Goal: Task Accomplishment & Management: Manage account settings

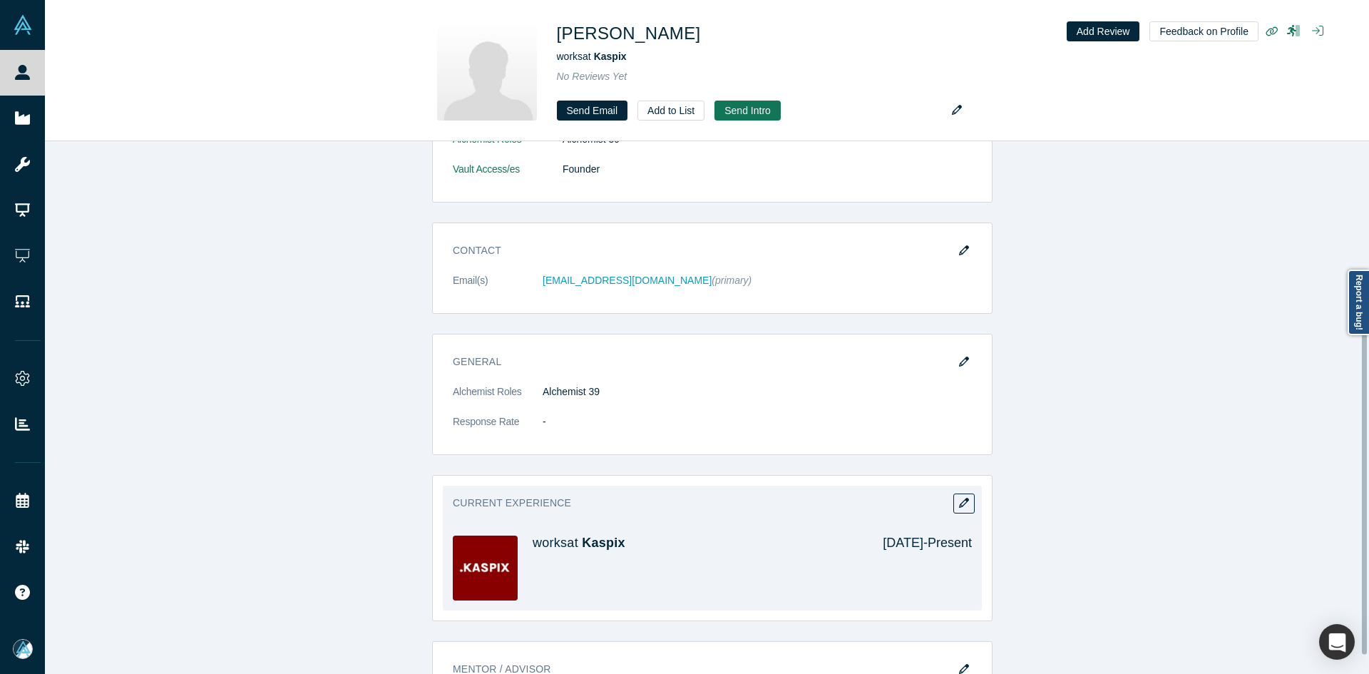
scroll to position [285, 0]
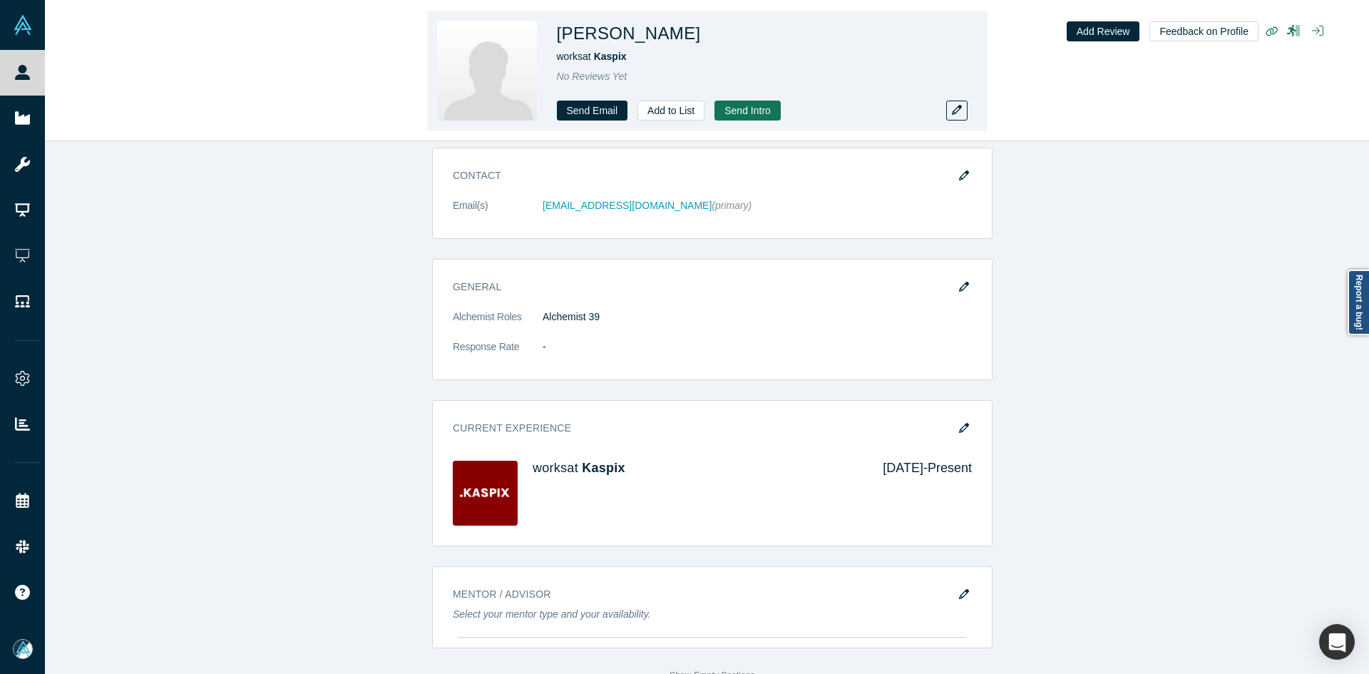
click at [604, 34] on h1 "[PERSON_NAME]" at bounding box center [629, 34] width 144 height 26
copy h1 "[PERSON_NAME]"
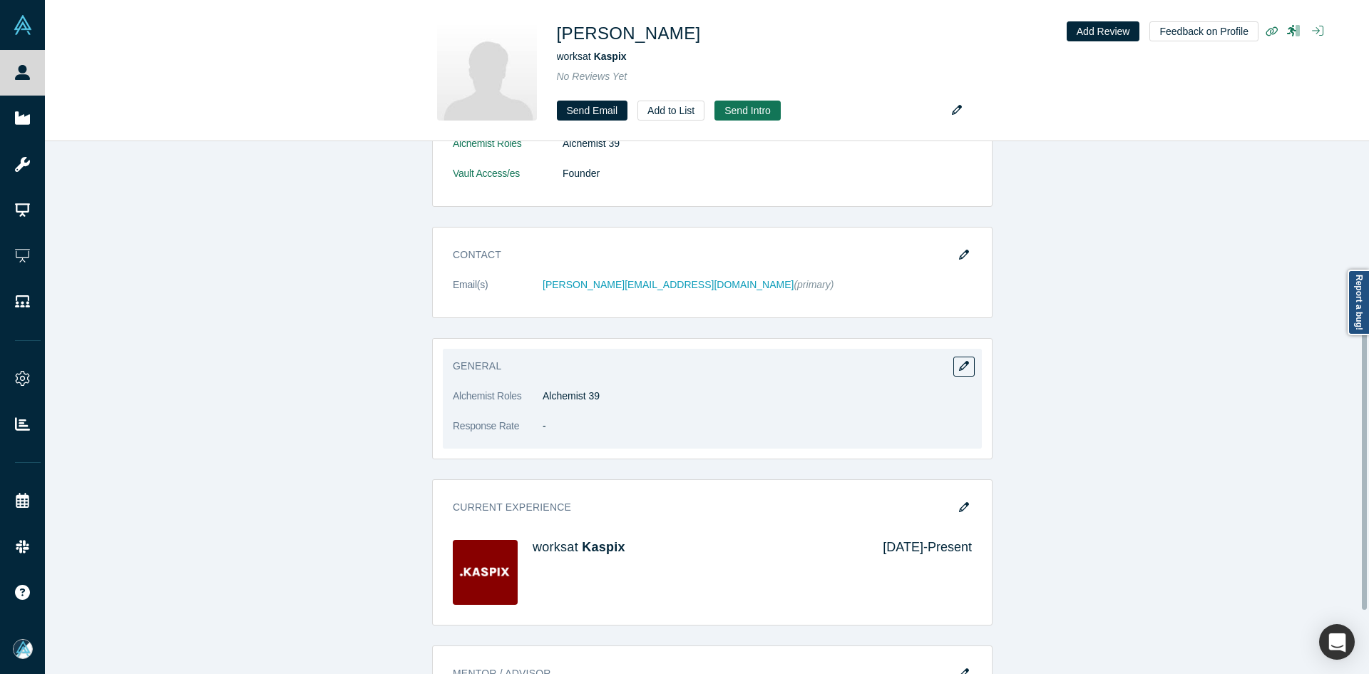
scroll to position [214, 0]
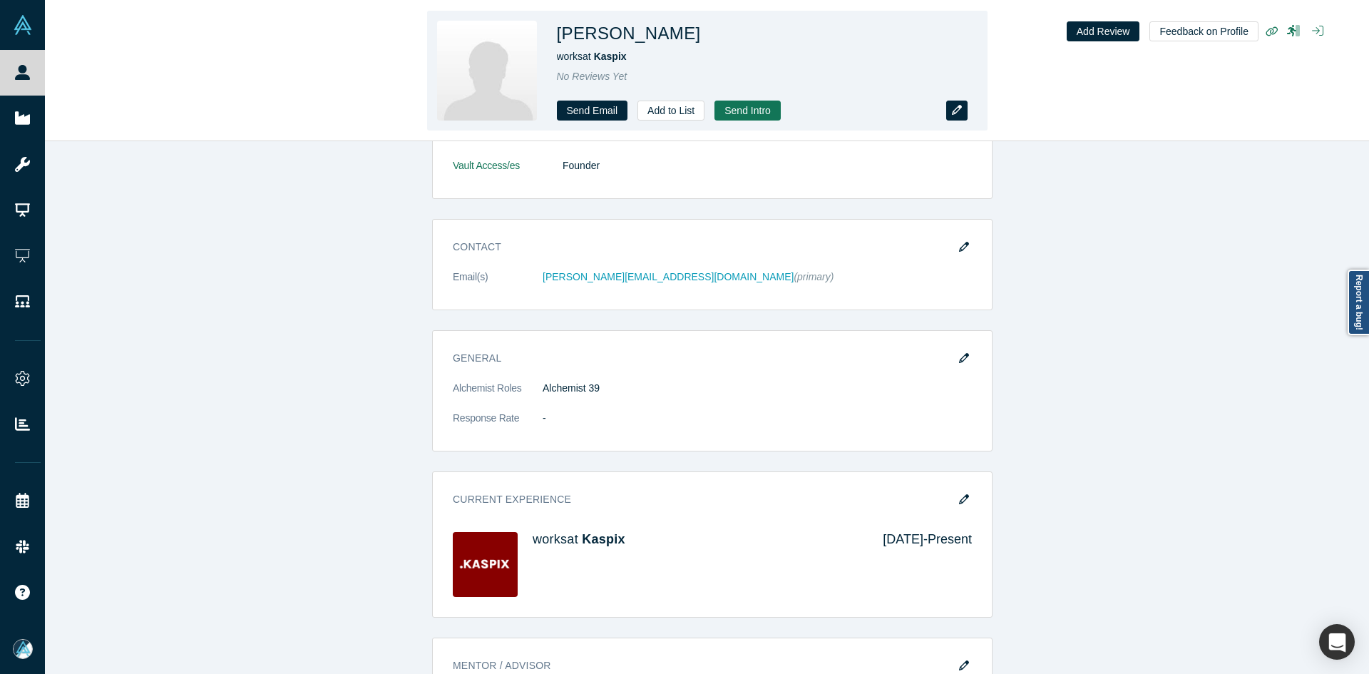
click at [956, 113] on icon "button" at bounding box center [957, 110] width 10 height 10
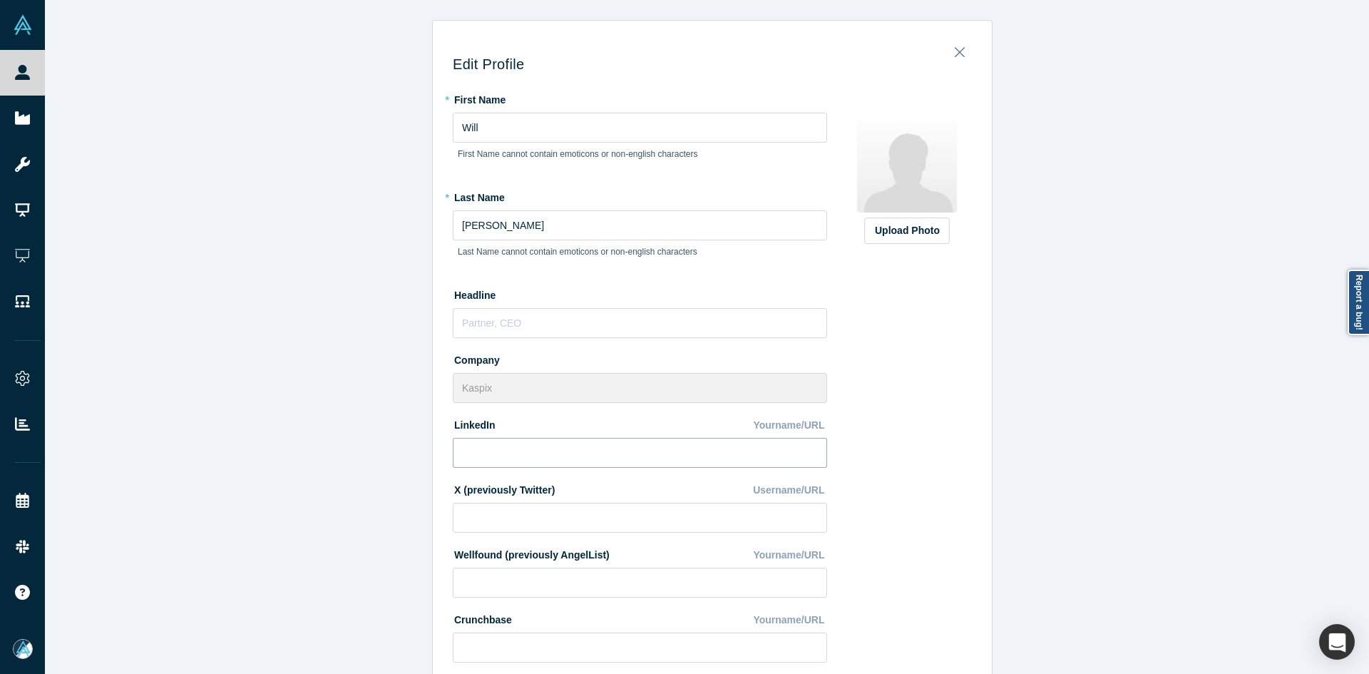
click at [529, 451] on input at bounding box center [640, 453] width 374 height 30
paste input "[DOMAIN_NAME][URL]"
type input "[DOMAIN_NAME][URL]"
click at [906, 240] on label "Upload Photo" at bounding box center [907, 230] width 86 height 26
click at [0, 0] on input "Upload Photo" at bounding box center [0, 0] width 0 height 0
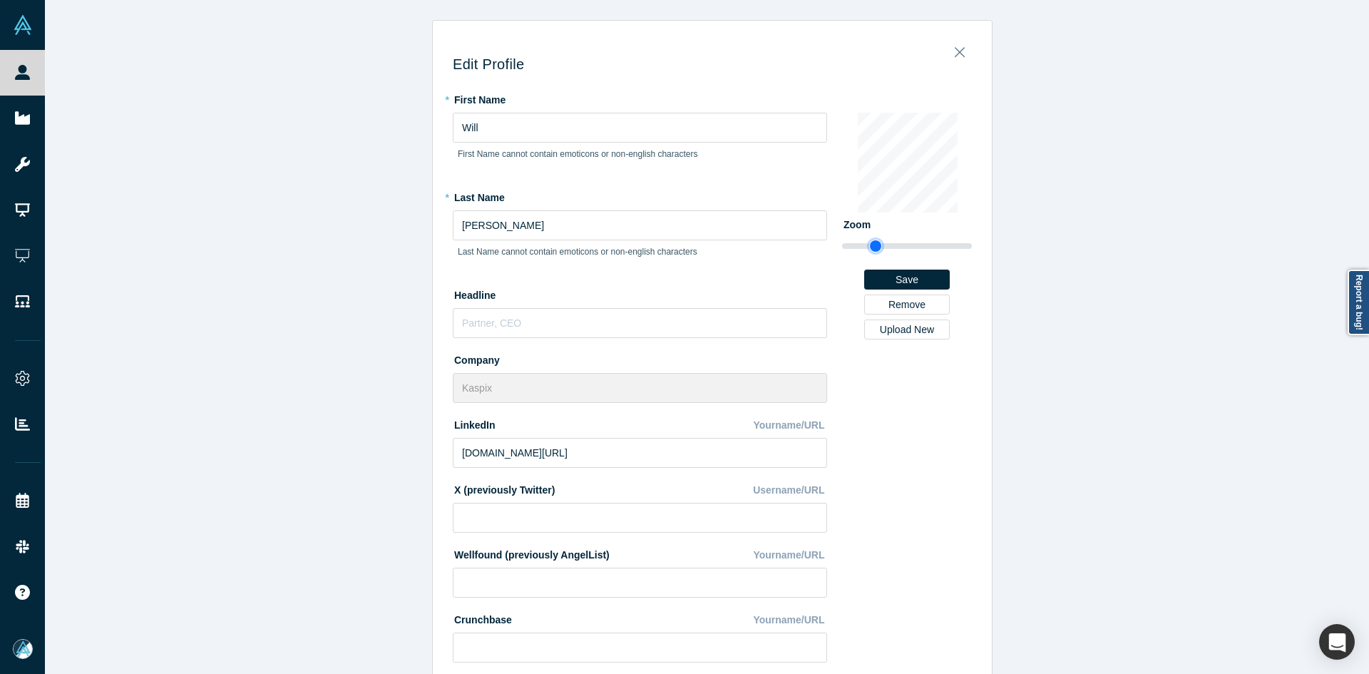
drag, startPoint x: 853, startPoint y: 246, endPoint x: 870, endPoint y: 252, distance: 18.3
type input "1.52"
click at [870, 252] on input "range" at bounding box center [907, 245] width 130 height 17
click at [907, 276] on button "Save" at bounding box center [907, 279] width 86 height 20
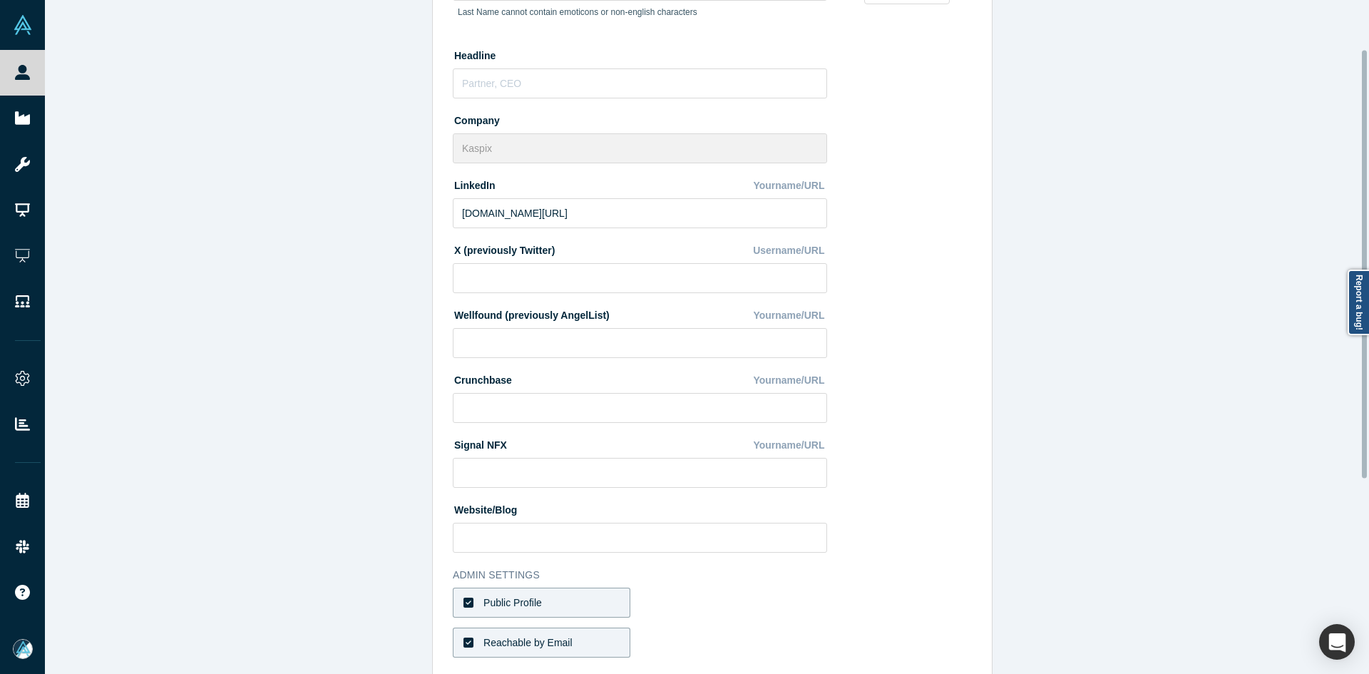
scroll to position [383, 0]
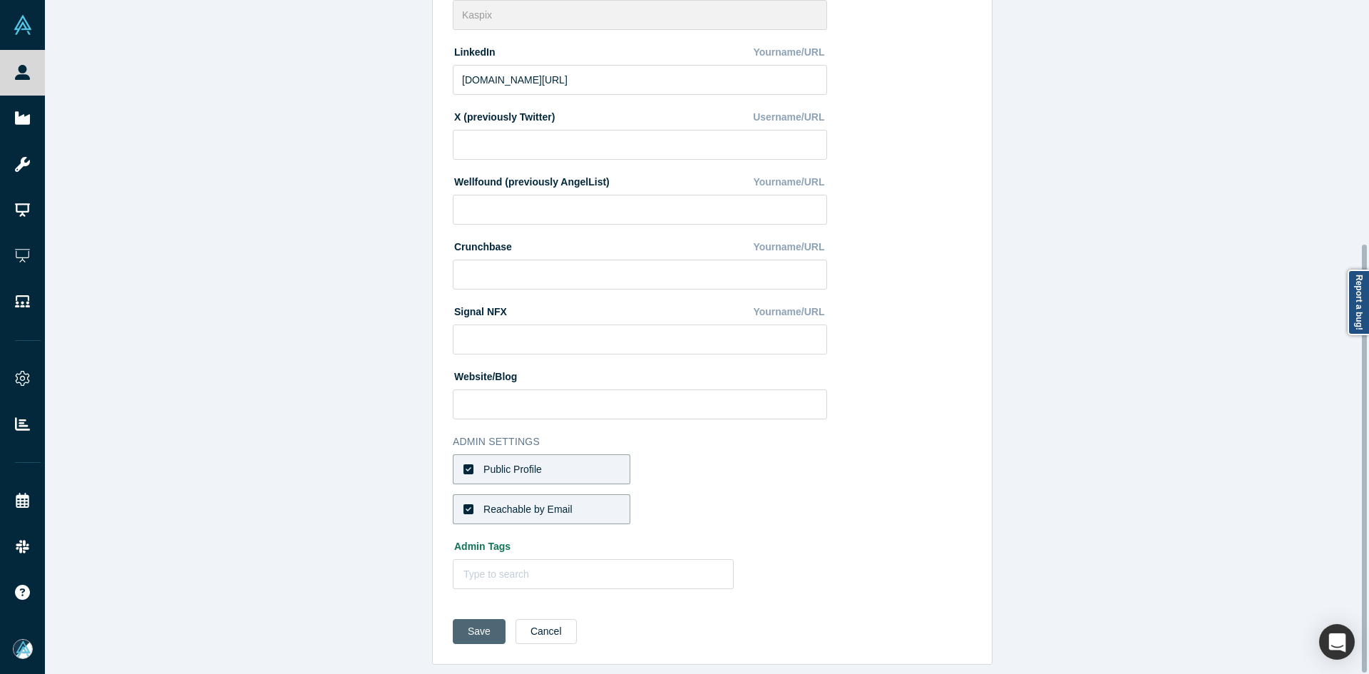
click at [461, 620] on button "Save" at bounding box center [479, 631] width 53 height 25
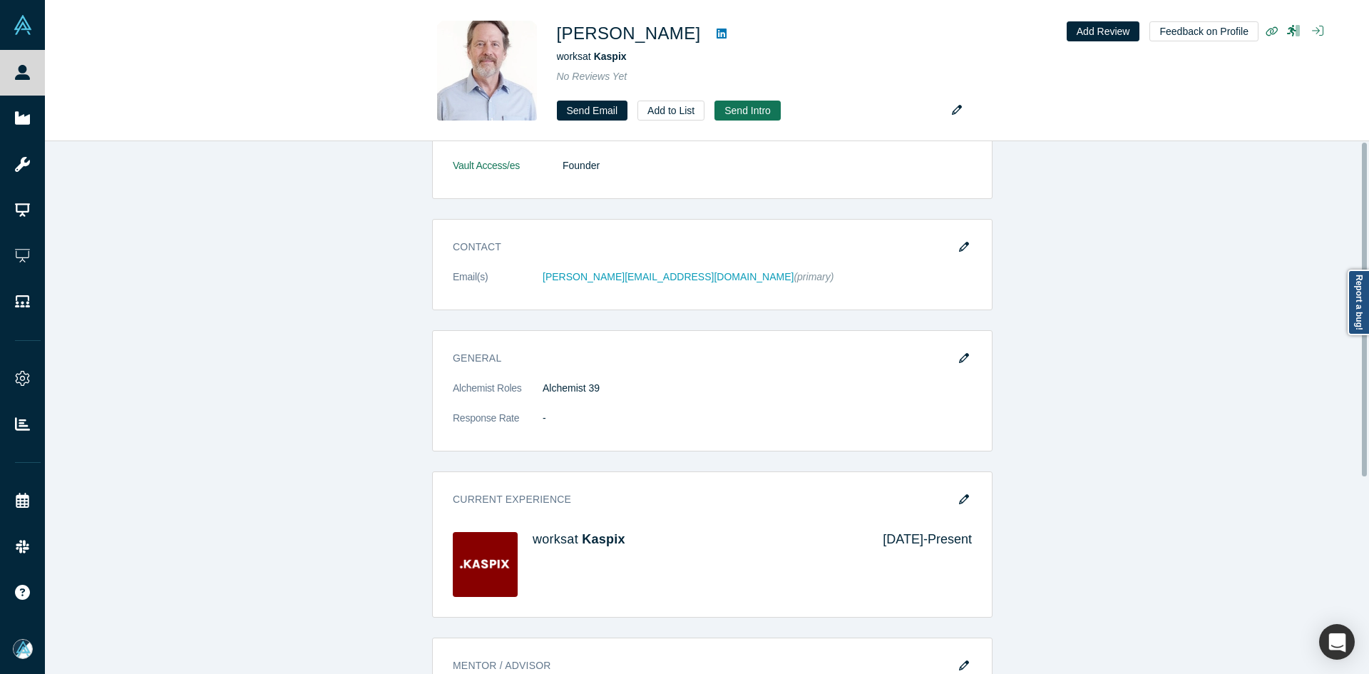
scroll to position [0, 0]
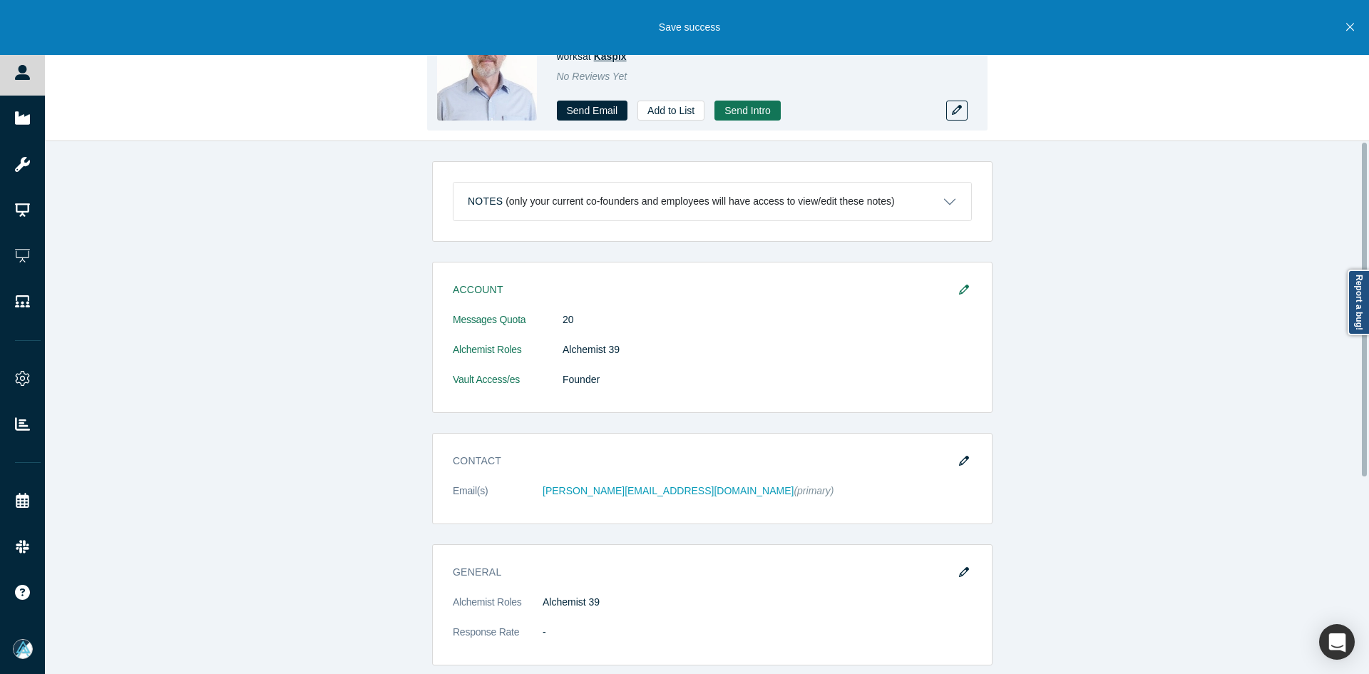
click at [615, 62] on span "Kaspix" at bounding box center [610, 56] width 33 height 11
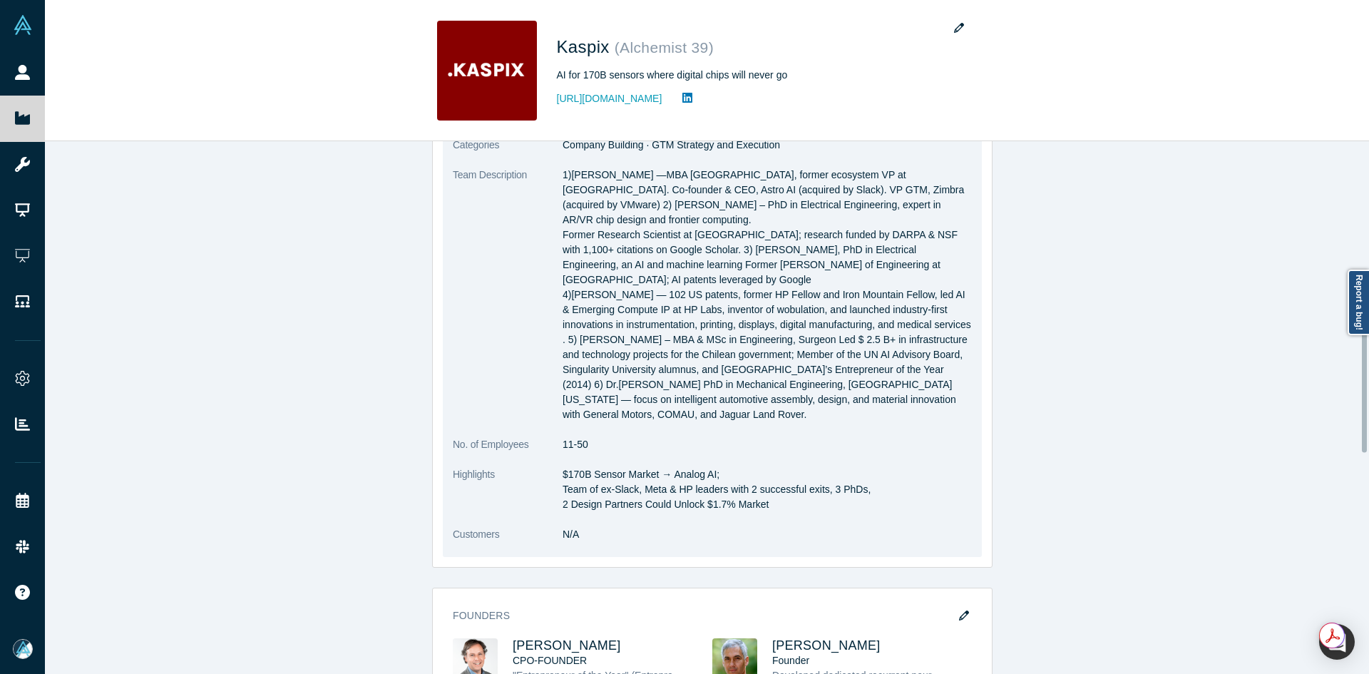
scroll to position [713, 0]
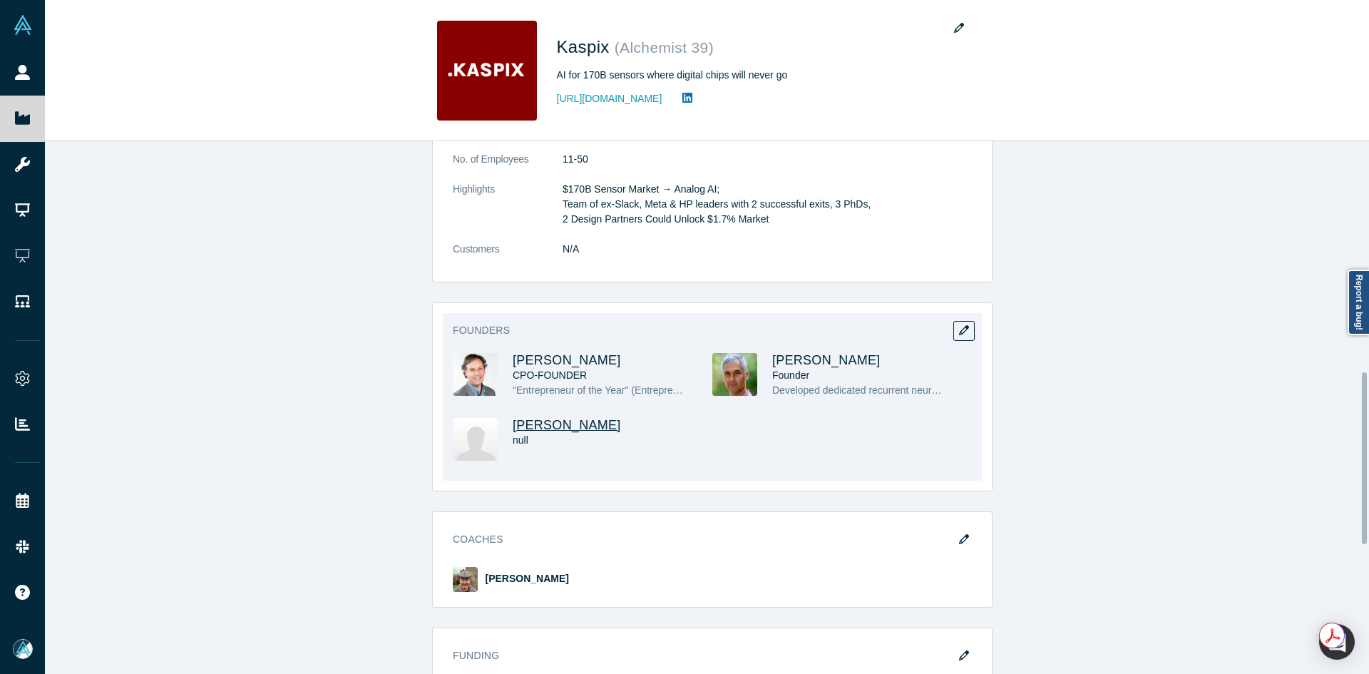
click at [577, 418] on span "Eduardo Izquierdo" at bounding box center [566, 425] width 108 height 14
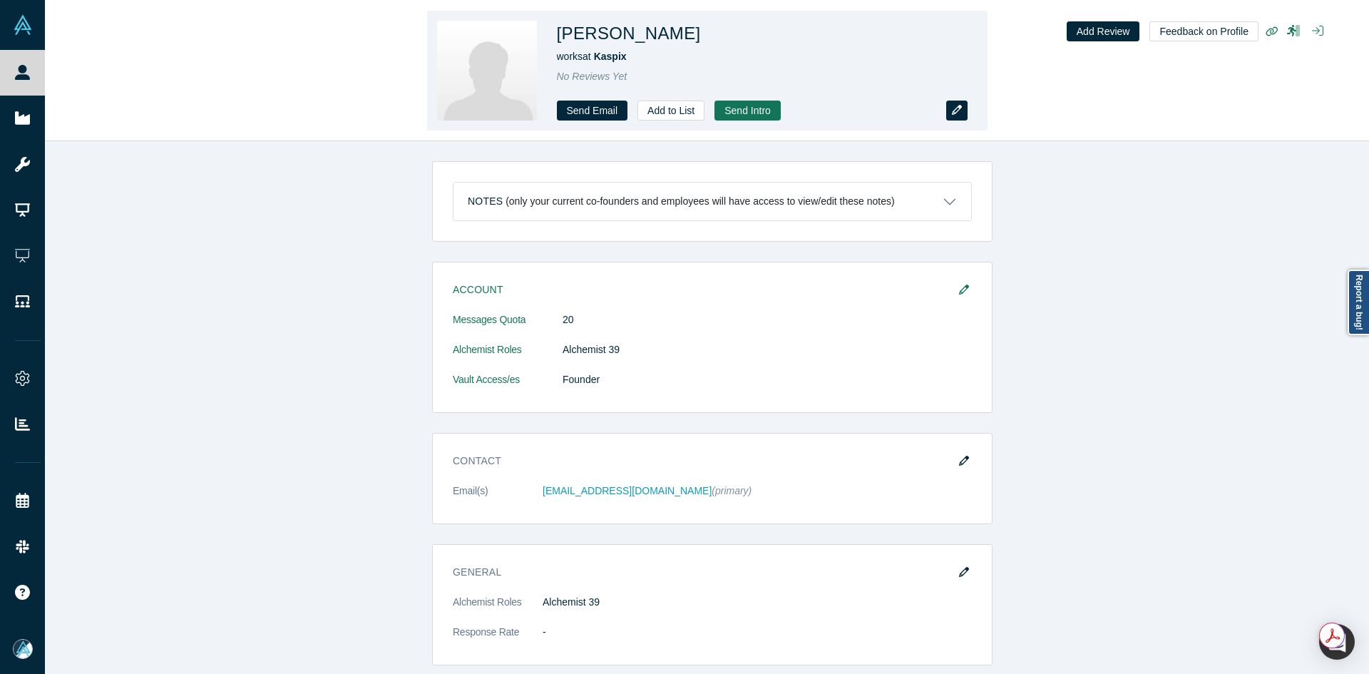
click at [952, 110] on icon "button" at bounding box center [957, 110] width 10 height 10
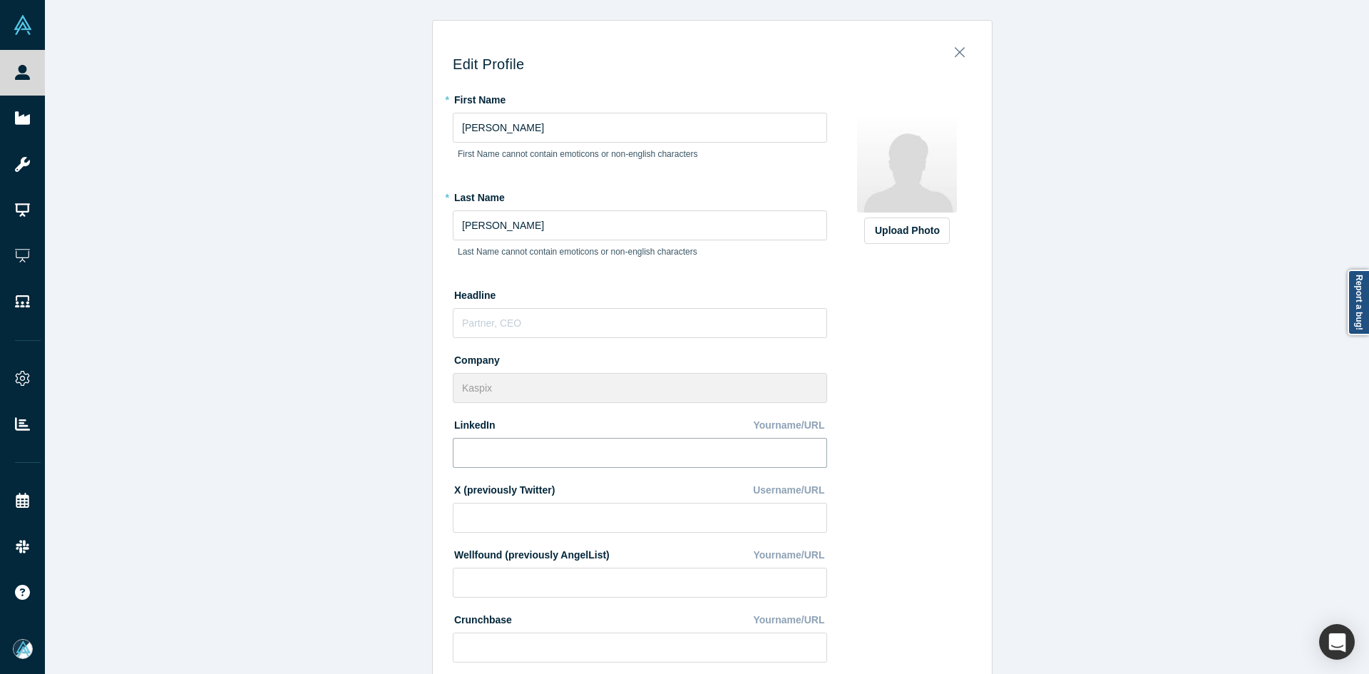
click at [582, 439] on input at bounding box center [640, 453] width 374 height 30
paste input "https://www.linkedin.com/in/eduardo-izquierdo-91476113/"
type input "https://www.linkedin.com/in/eduardo-izquierdo-91476113/"
click at [908, 235] on div "Upload Photo" at bounding box center [907, 230] width 64 height 15
click at [0, 0] on input "Upload Photo" at bounding box center [0, 0] width 0 height 0
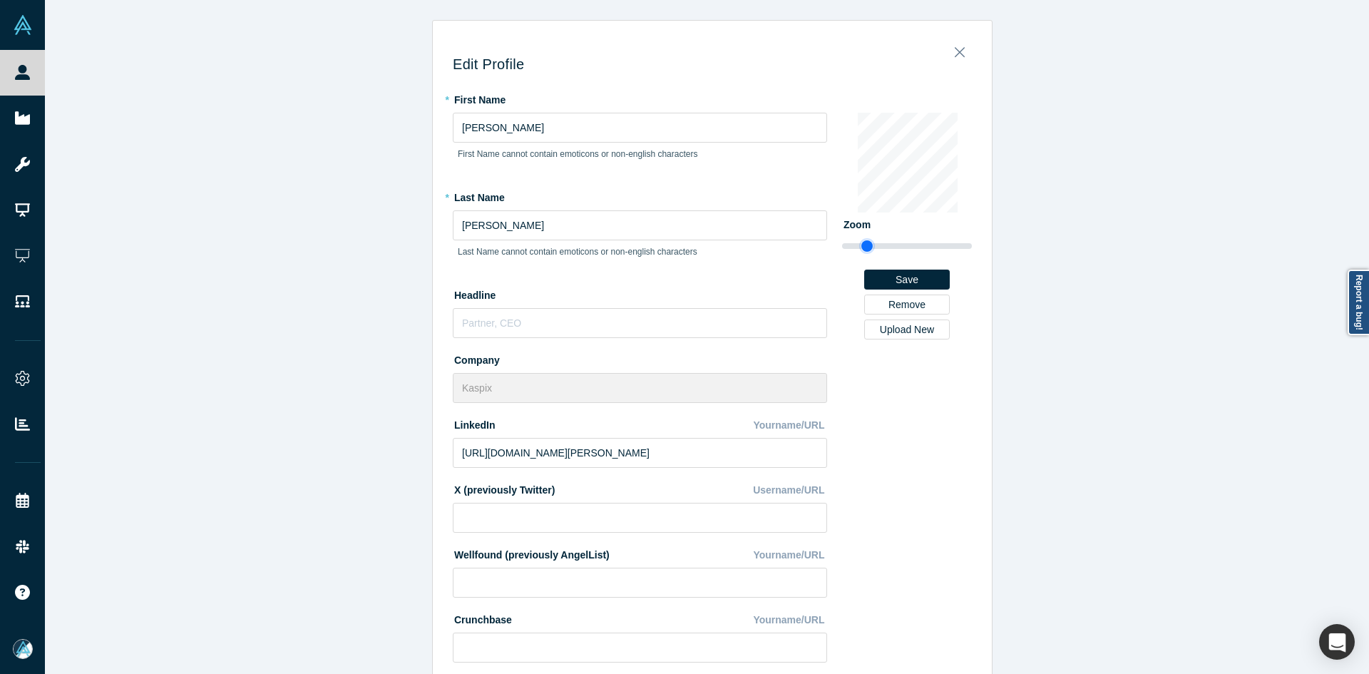
drag, startPoint x: 849, startPoint y: 245, endPoint x: 861, endPoint y: 246, distance: 12.1
click at [861, 246] on input "range" at bounding box center [907, 245] width 130 height 17
click at [872, 246] on input "range" at bounding box center [907, 245] width 130 height 17
type input "1.62"
click at [874, 244] on input "range" at bounding box center [907, 245] width 130 height 17
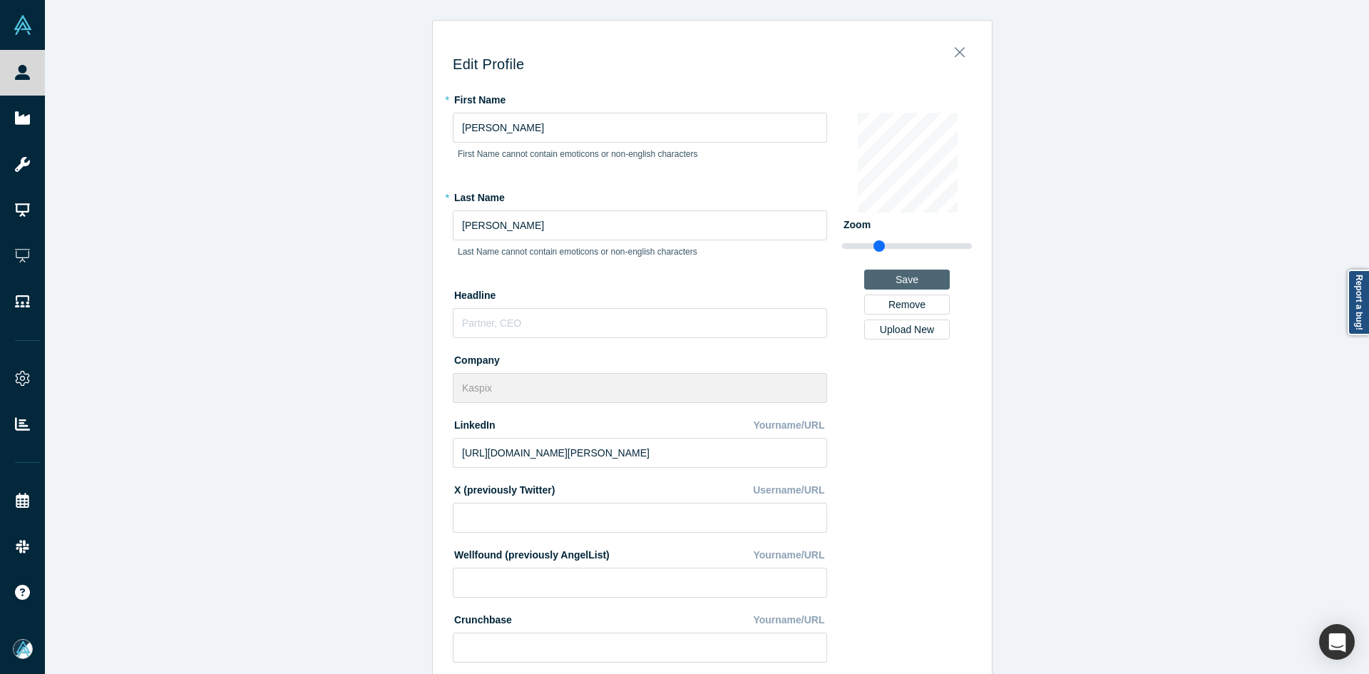
click at [890, 277] on button "Save" at bounding box center [907, 279] width 86 height 20
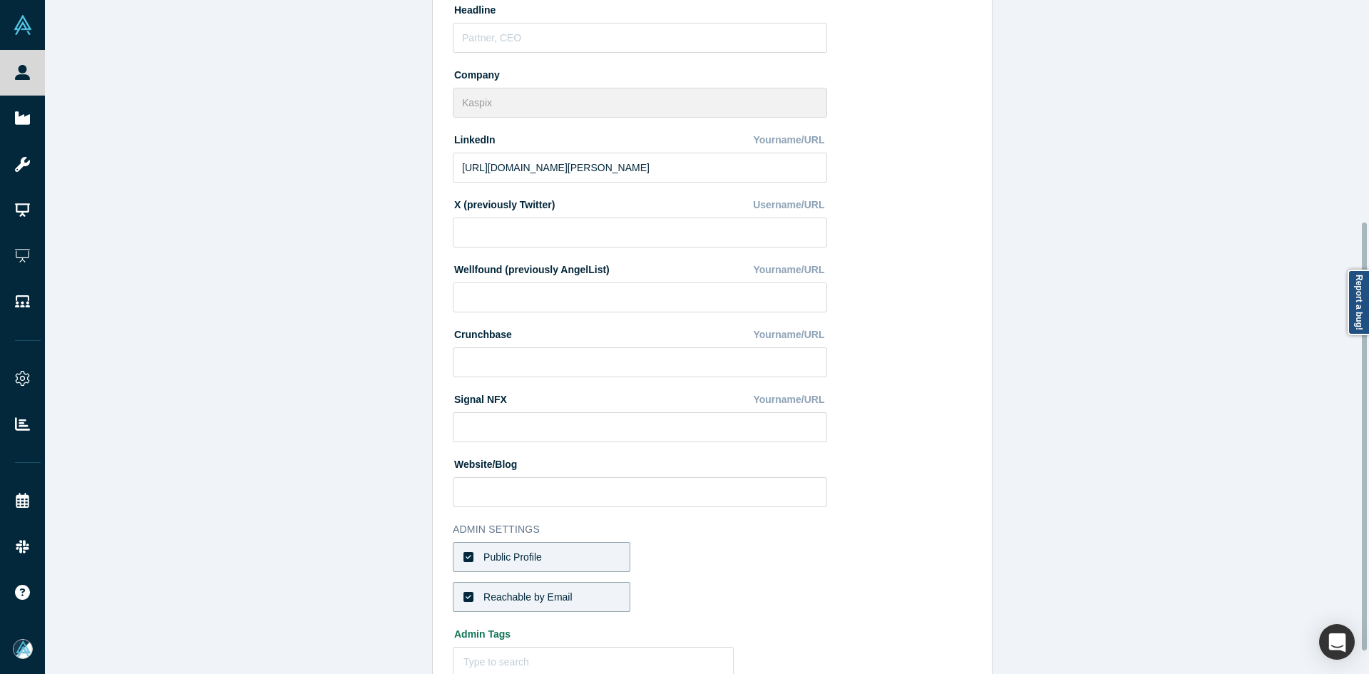
scroll to position [383, 0]
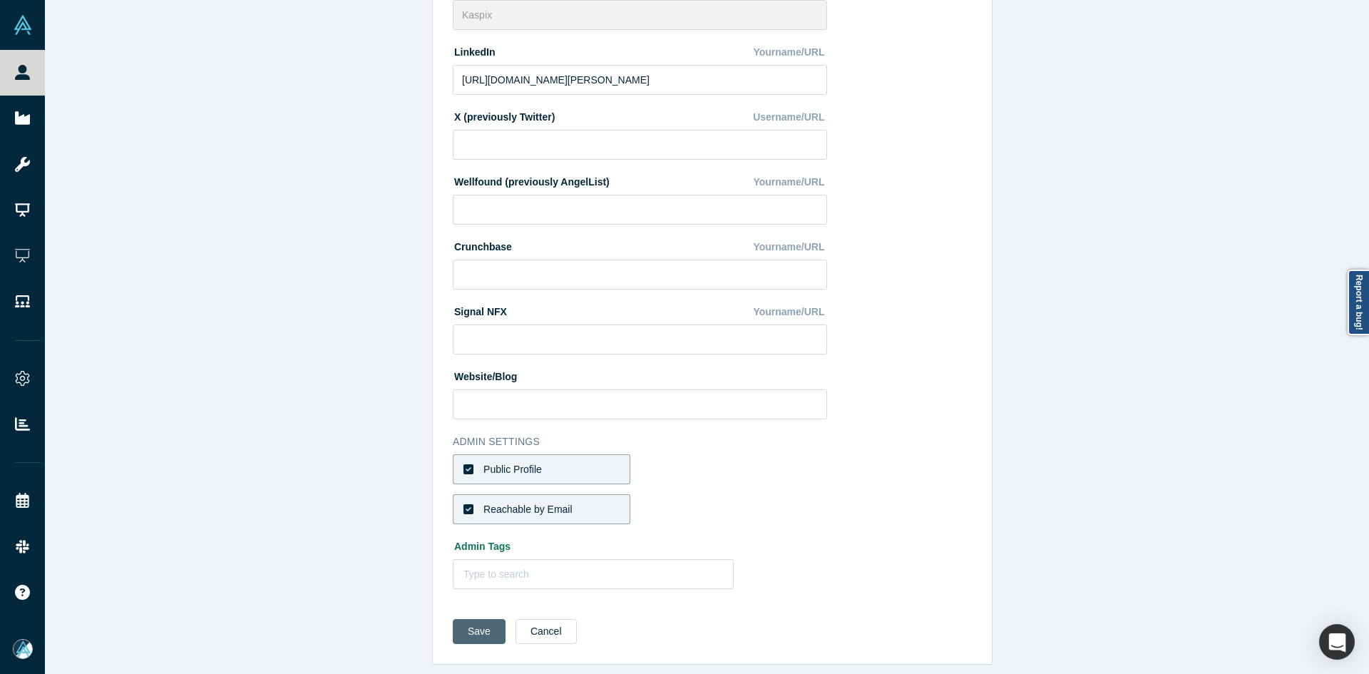
click at [464, 622] on button "Save" at bounding box center [479, 631] width 53 height 25
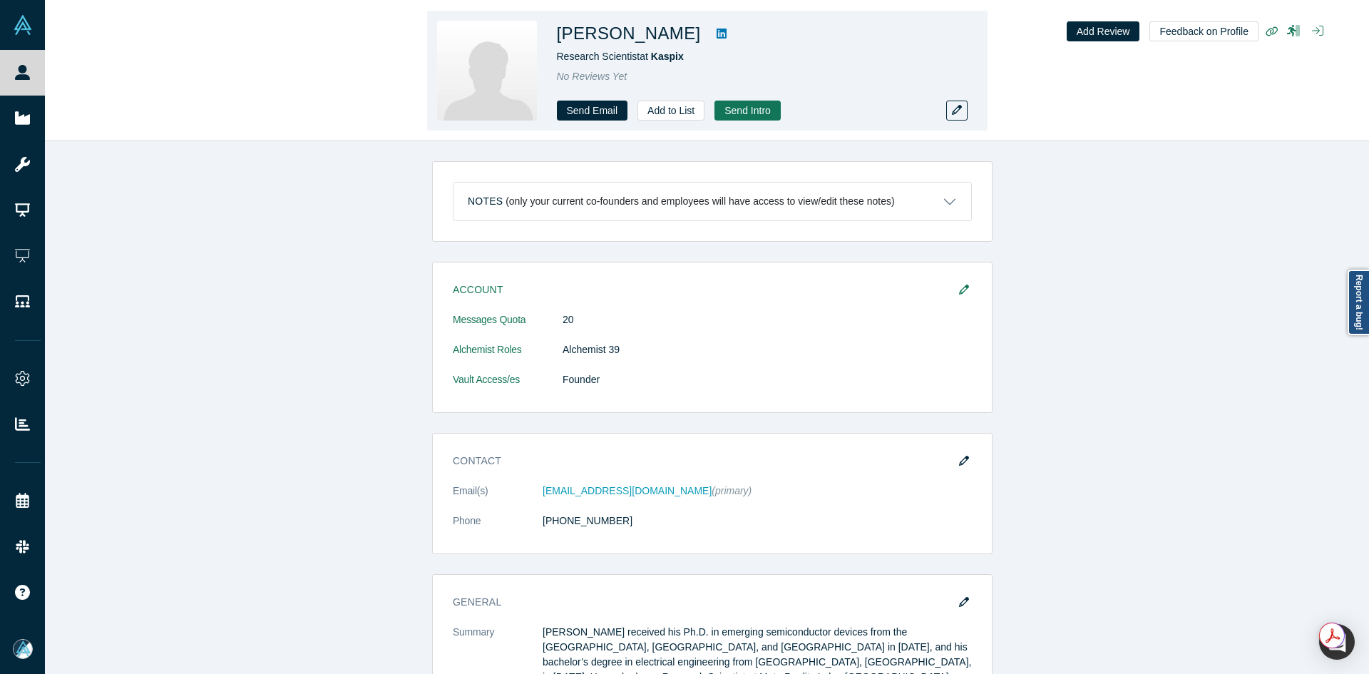
click at [716, 39] on icon at bounding box center [721, 33] width 10 height 11
click at [950, 103] on button "button" at bounding box center [956, 111] width 21 height 20
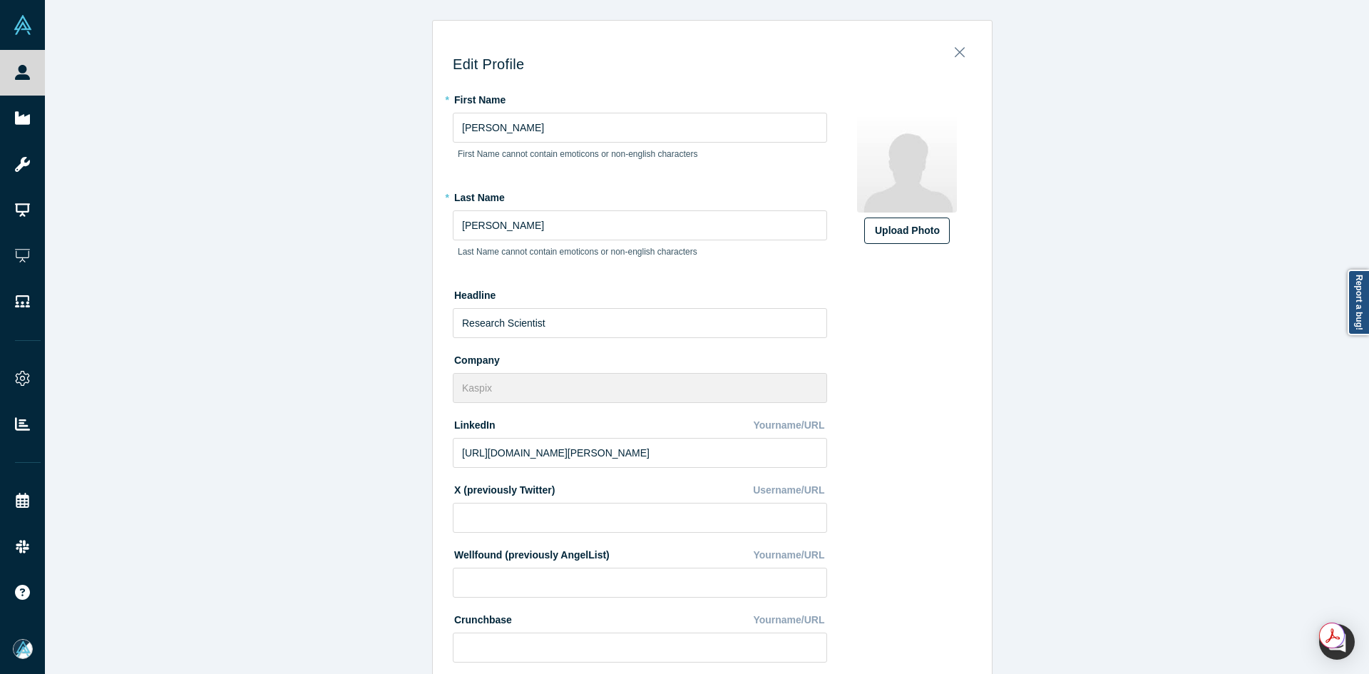
click at [885, 227] on div "Upload Photo" at bounding box center [907, 230] width 64 height 15
click at [0, 0] on input "Upload Photo" at bounding box center [0, 0] width 0 height 0
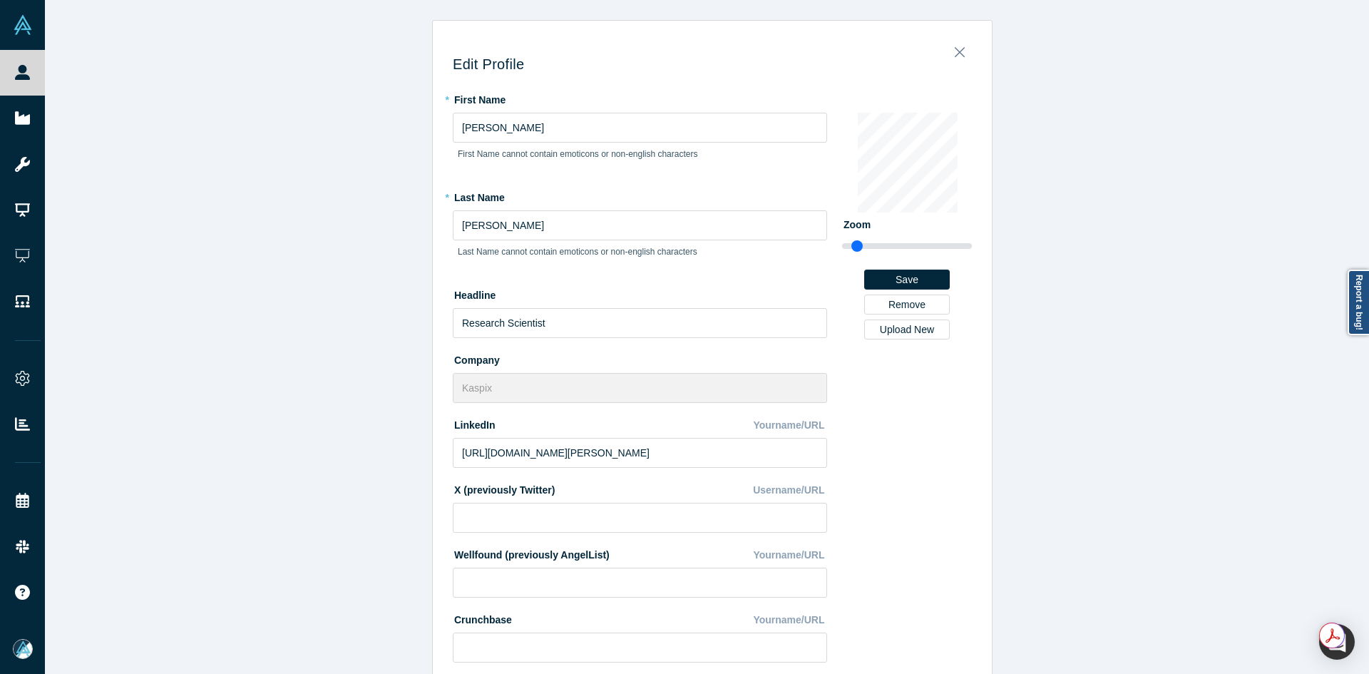
click at [220, 470] on div "Edit Profile * First Name [PERSON_NAME] First Name cannot contain emoticons or …" at bounding box center [712, 342] width 1334 height 684
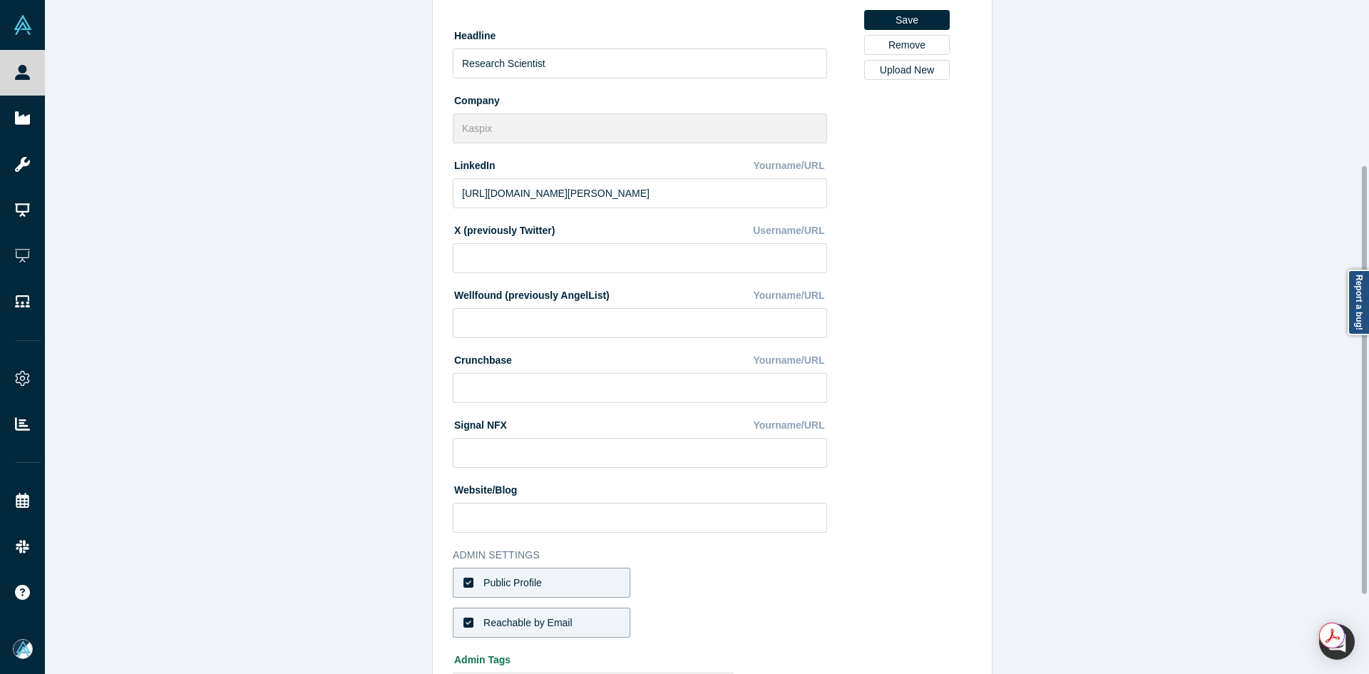
scroll to position [383, 0]
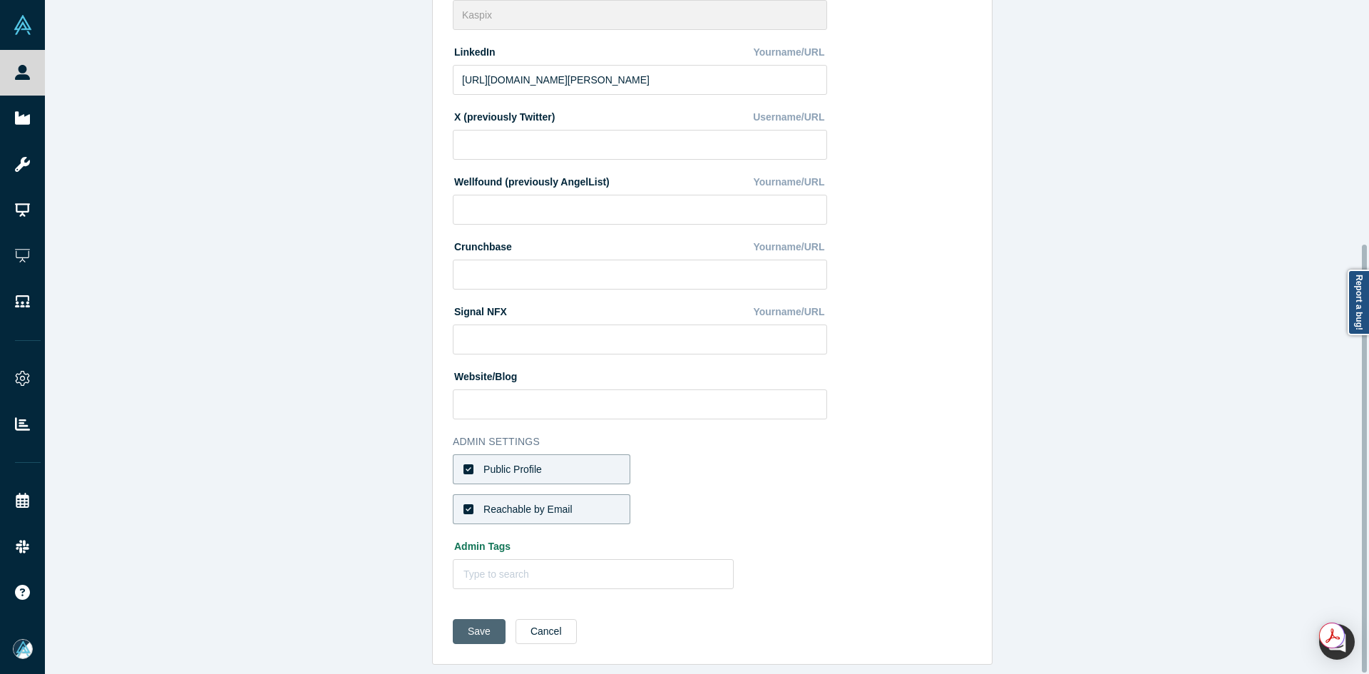
click at [466, 620] on button "Save" at bounding box center [479, 631] width 53 height 25
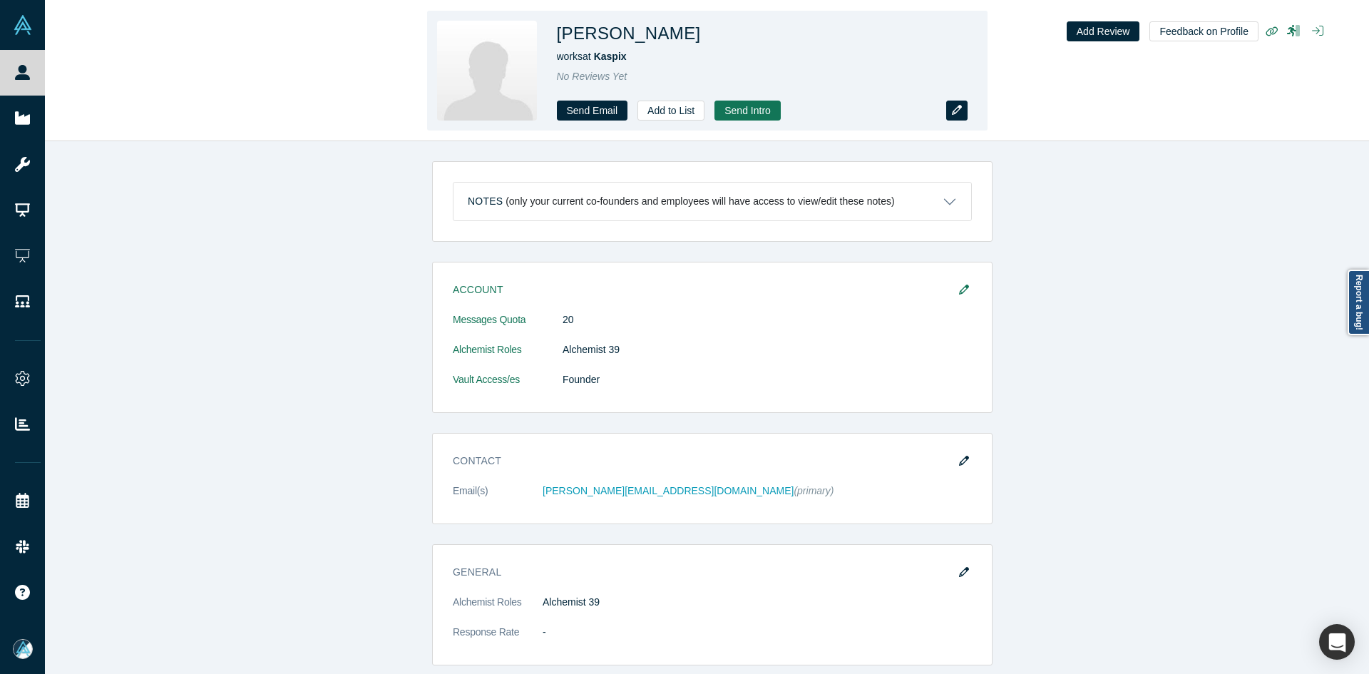
click at [951, 113] on button "button" at bounding box center [956, 111] width 21 height 20
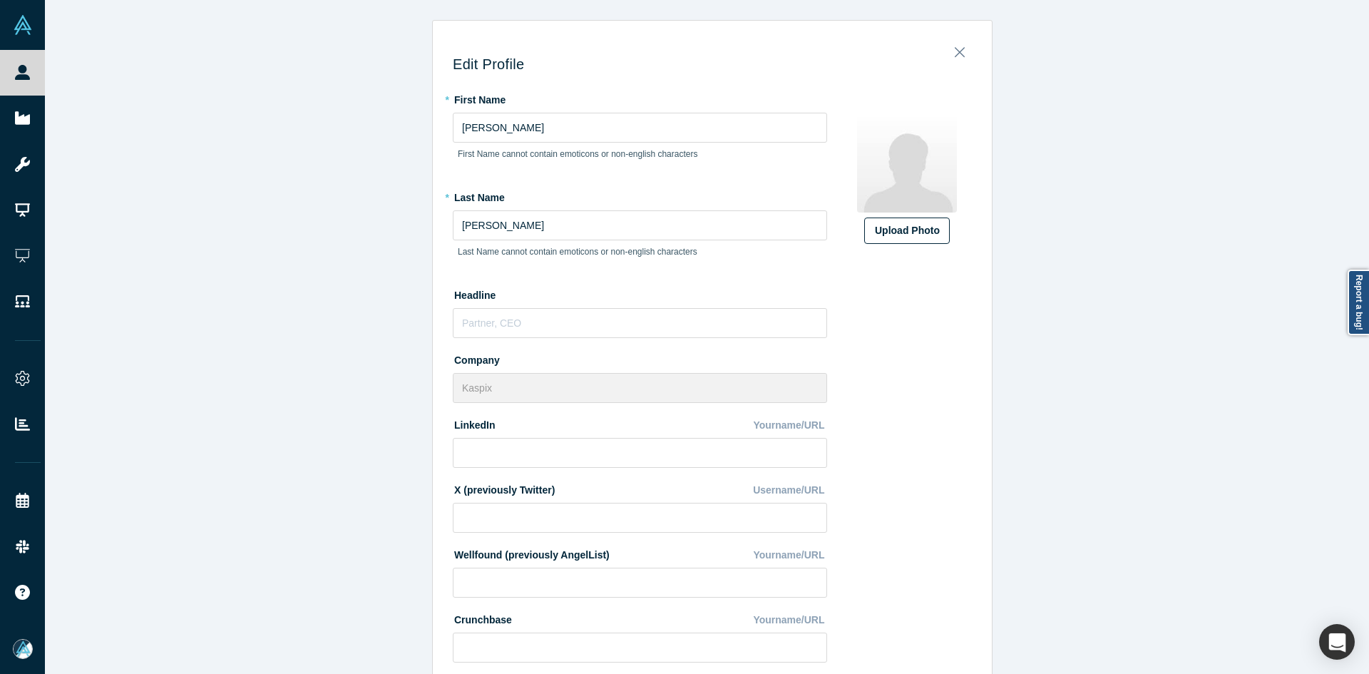
click at [906, 239] on label "Upload Photo" at bounding box center [907, 230] width 86 height 26
click at [0, 0] on input "Upload Photo" at bounding box center [0, 0] width 0 height 0
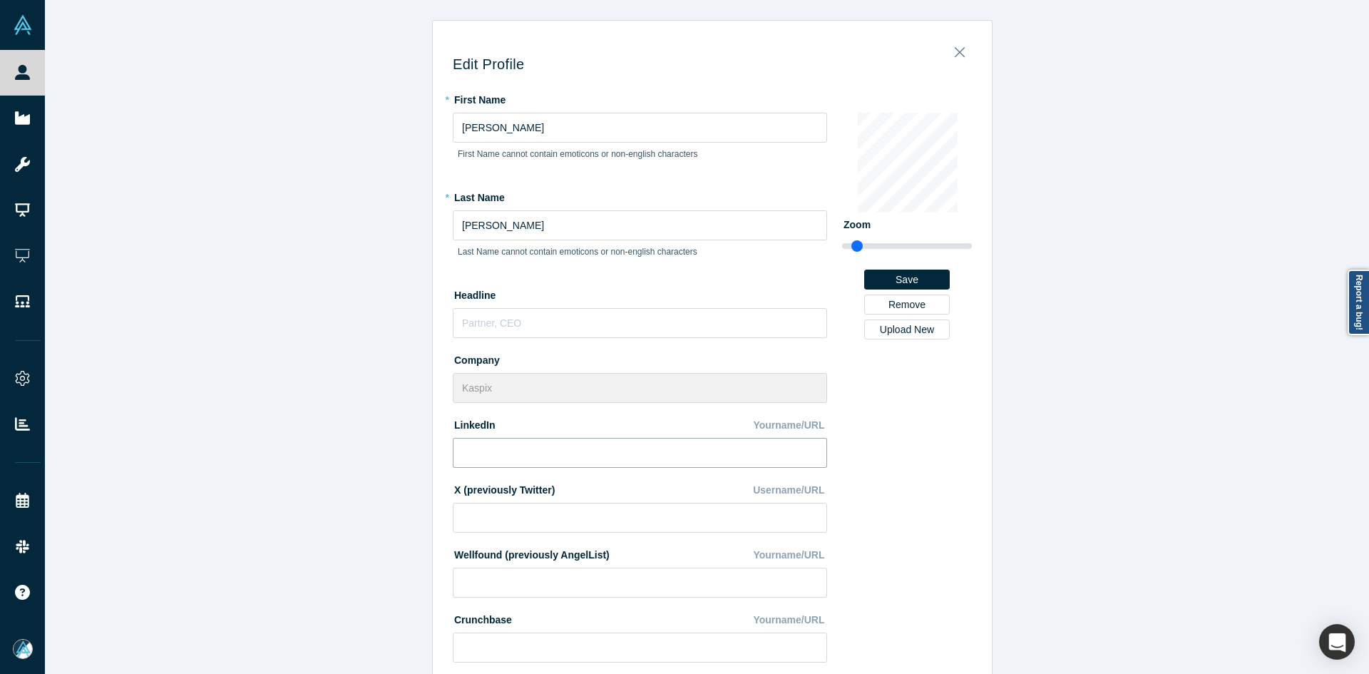
click at [529, 444] on input at bounding box center [640, 453] width 374 height 30
paste input "https://www.linkedin.com/in/andypflaum/"
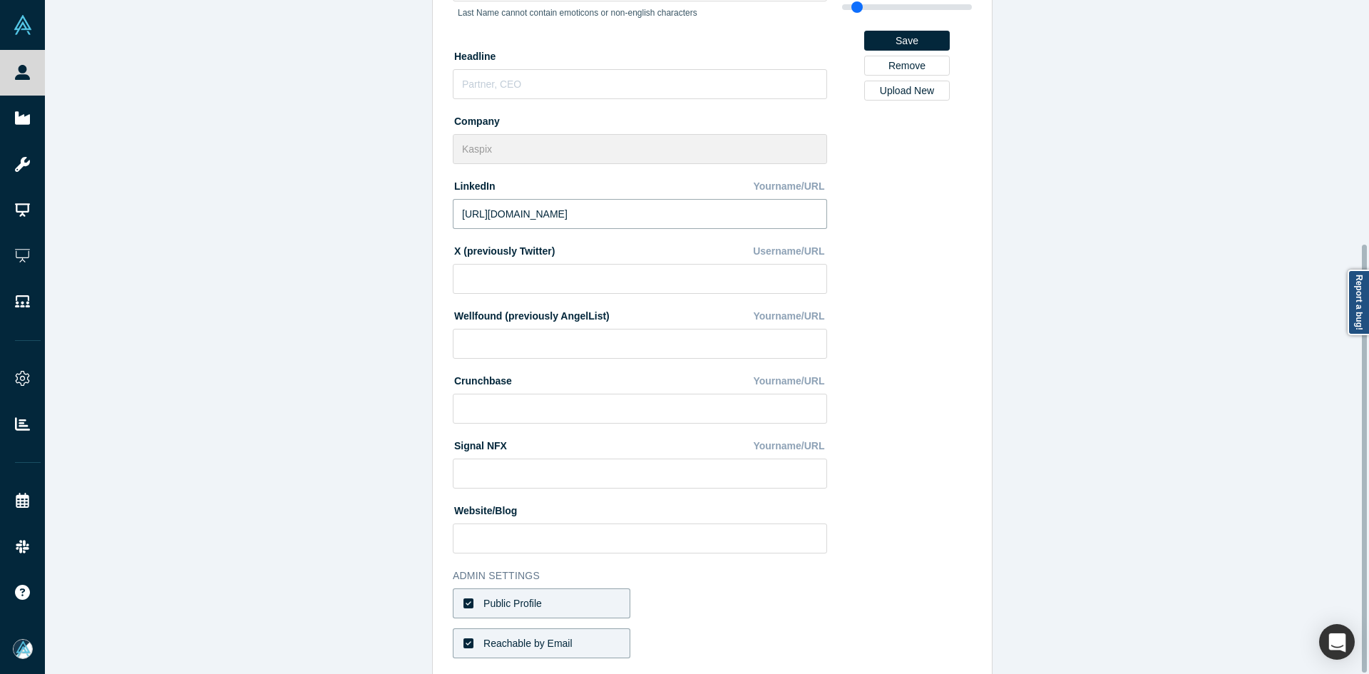
scroll to position [383, 0]
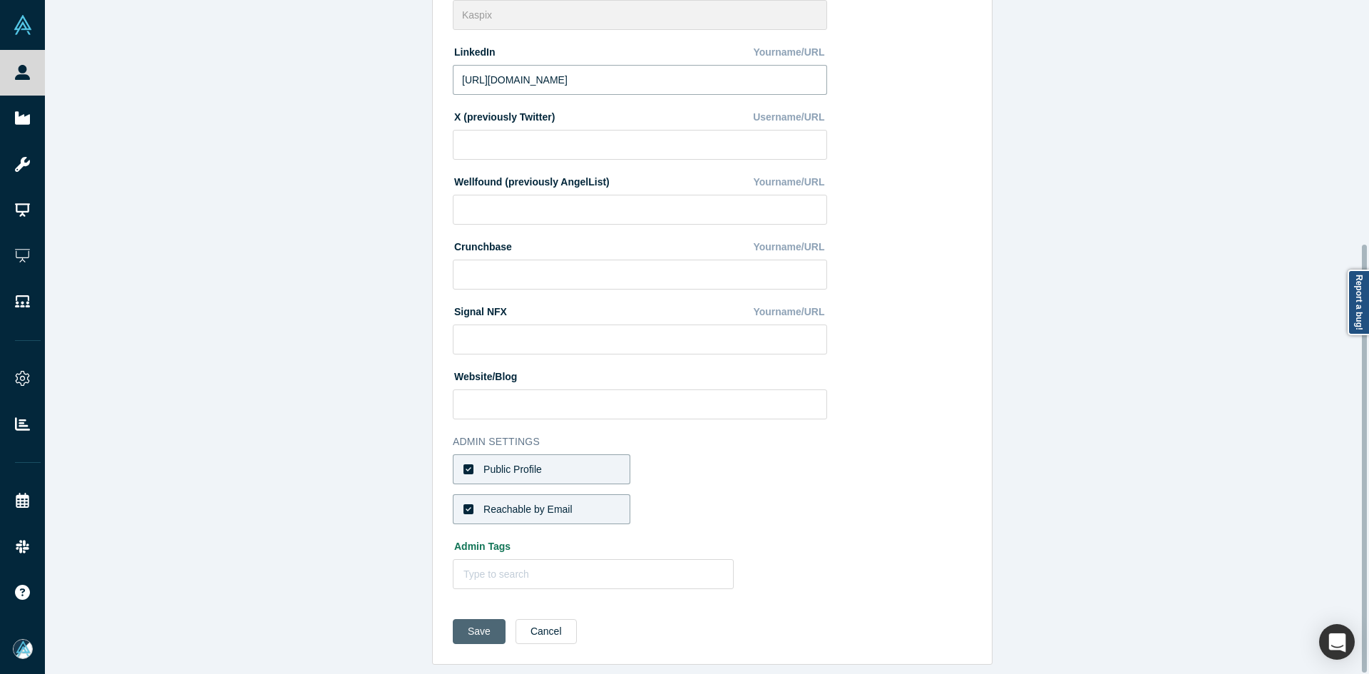
type input "https://www.linkedin.com/in/andypflaum/"
click at [473, 619] on button "Save" at bounding box center [479, 631] width 53 height 25
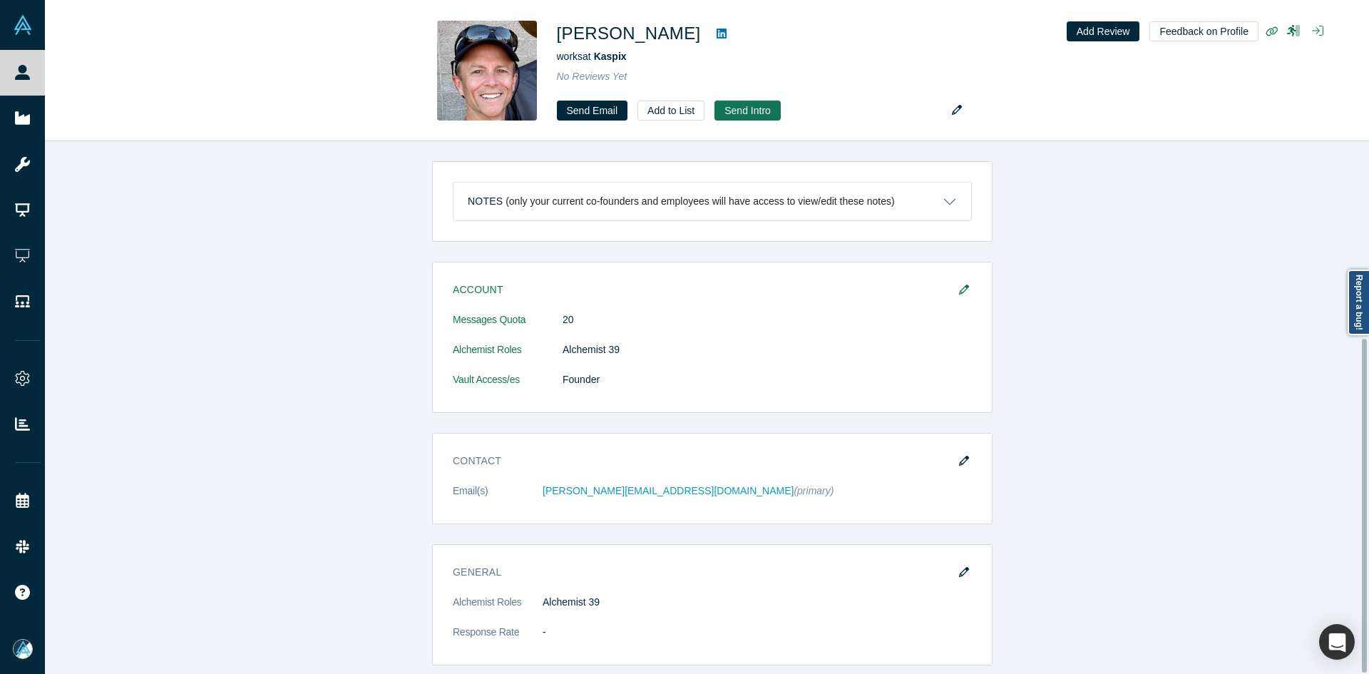
scroll to position [314, 0]
